Goal: Communication & Community: Ask a question

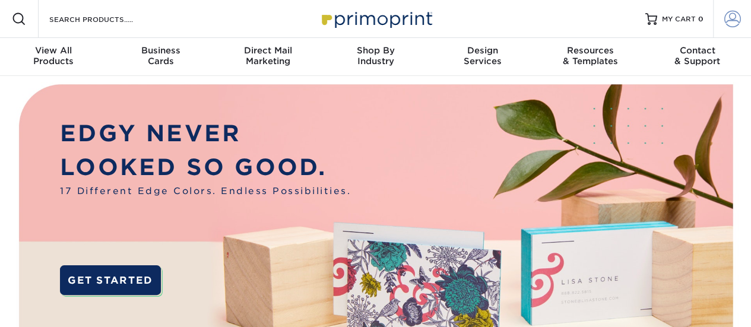
click at [728, 17] on span at bounding box center [732, 19] width 17 height 17
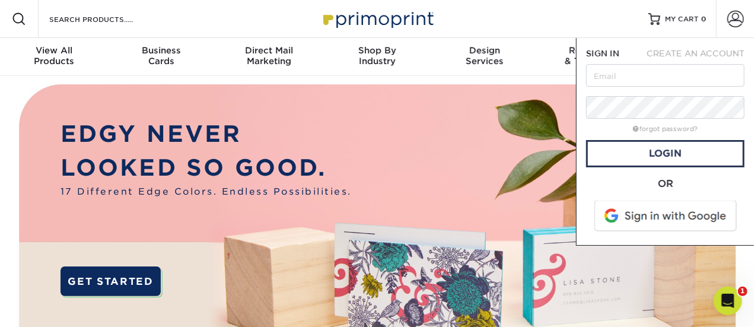
click at [647, 214] on span at bounding box center [666, 216] width 151 height 31
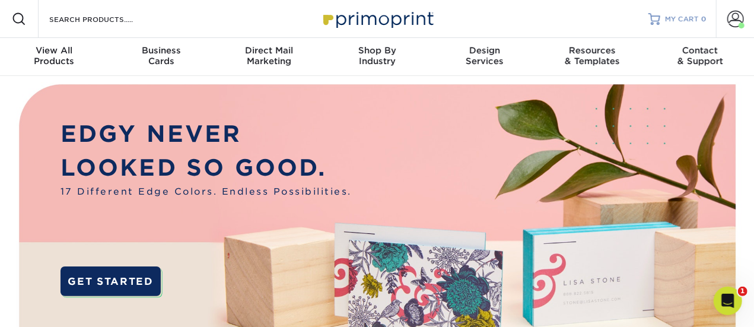
click at [678, 21] on span "MY CART" at bounding box center [682, 19] width 34 height 10
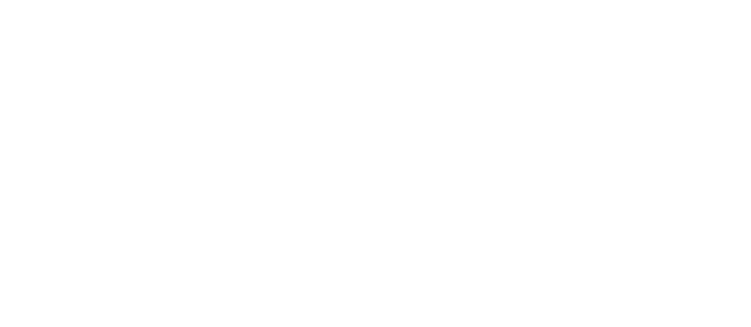
click at [735, 20] on span at bounding box center [732, 19] width 17 height 17
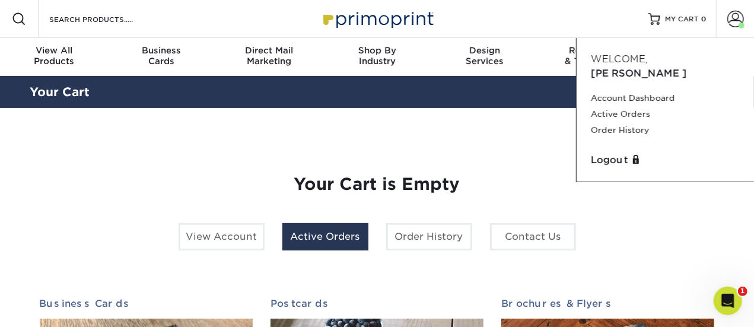
click at [353, 238] on link "Active Orders" at bounding box center [326, 236] width 86 height 27
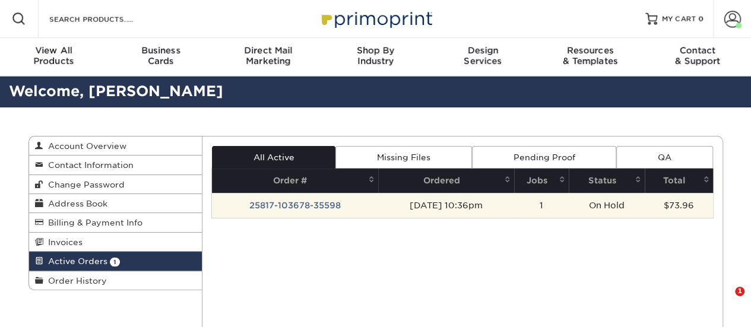
click at [547, 205] on td "1" at bounding box center [541, 205] width 55 height 25
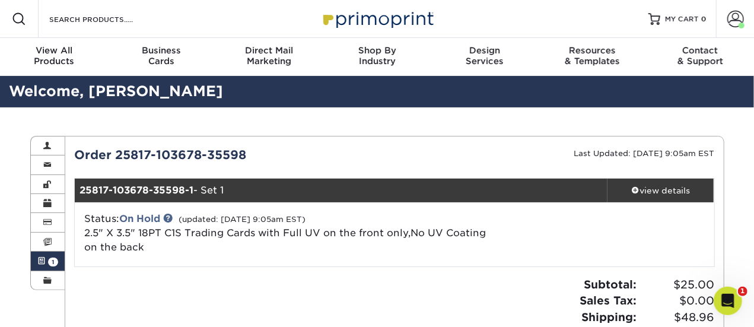
click at [242, 151] on div "Order 25817-103678-35598" at bounding box center [229, 155] width 329 height 18
copy div "Order 25817-103678-35598"
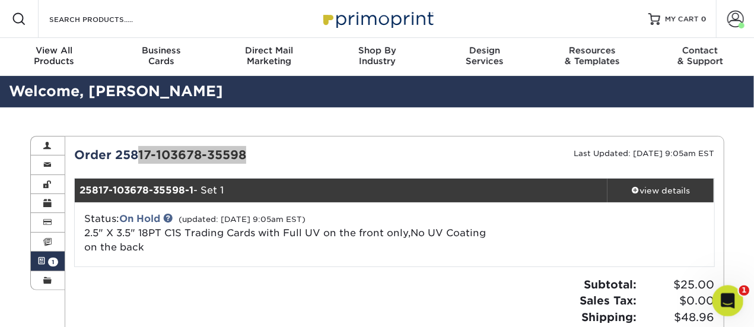
click at [739, 305] on div "Open Intercom Messenger" at bounding box center [726, 299] width 28 height 28
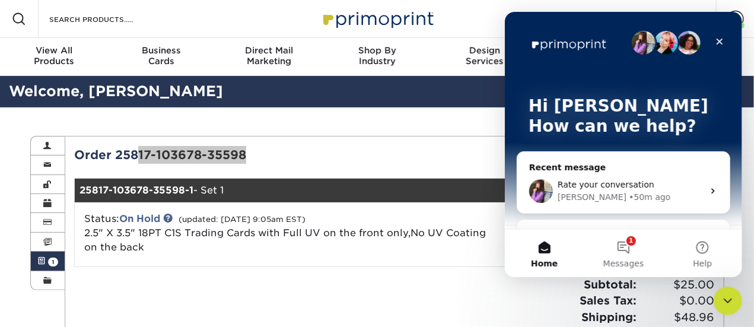
click at [617, 197] on div "Erica • 50m ago" at bounding box center [630, 197] width 146 height 12
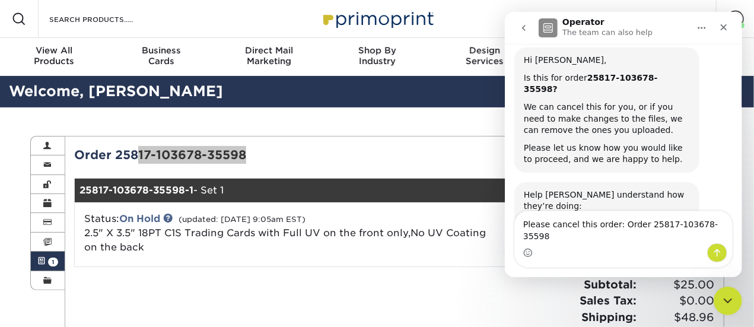
scroll to position [449, 0]
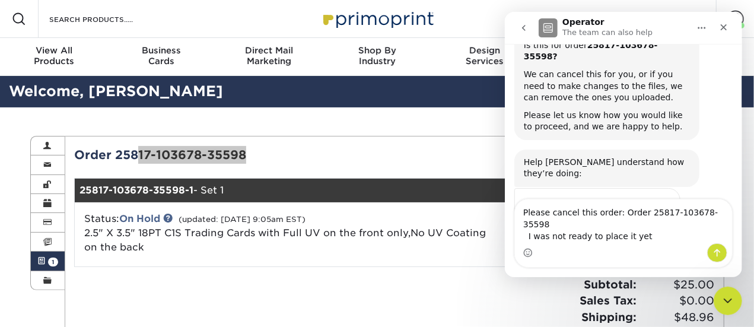
type textarea "Please cancel this order: Order 25817-103678-35598 I was not ready to place it …"
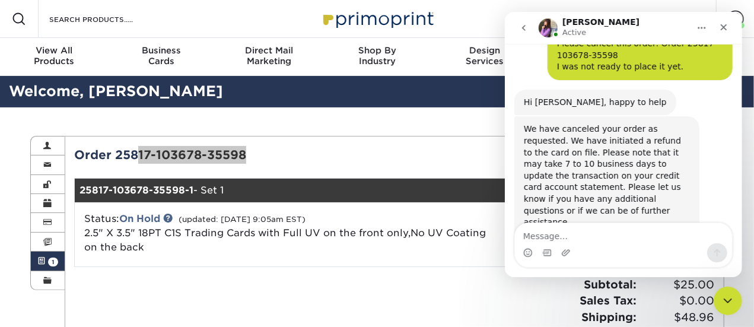
scroll to position [667, 0]
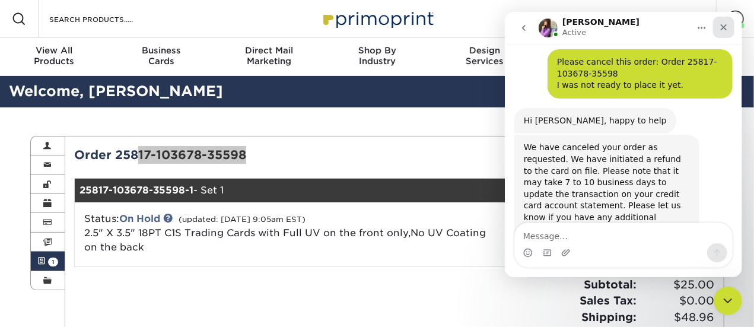
click at [729, 28] on div "Close" at bounding box center [723, 27] width 21 height 21
